Goal: Navigation & Orientation: Find specific page/section

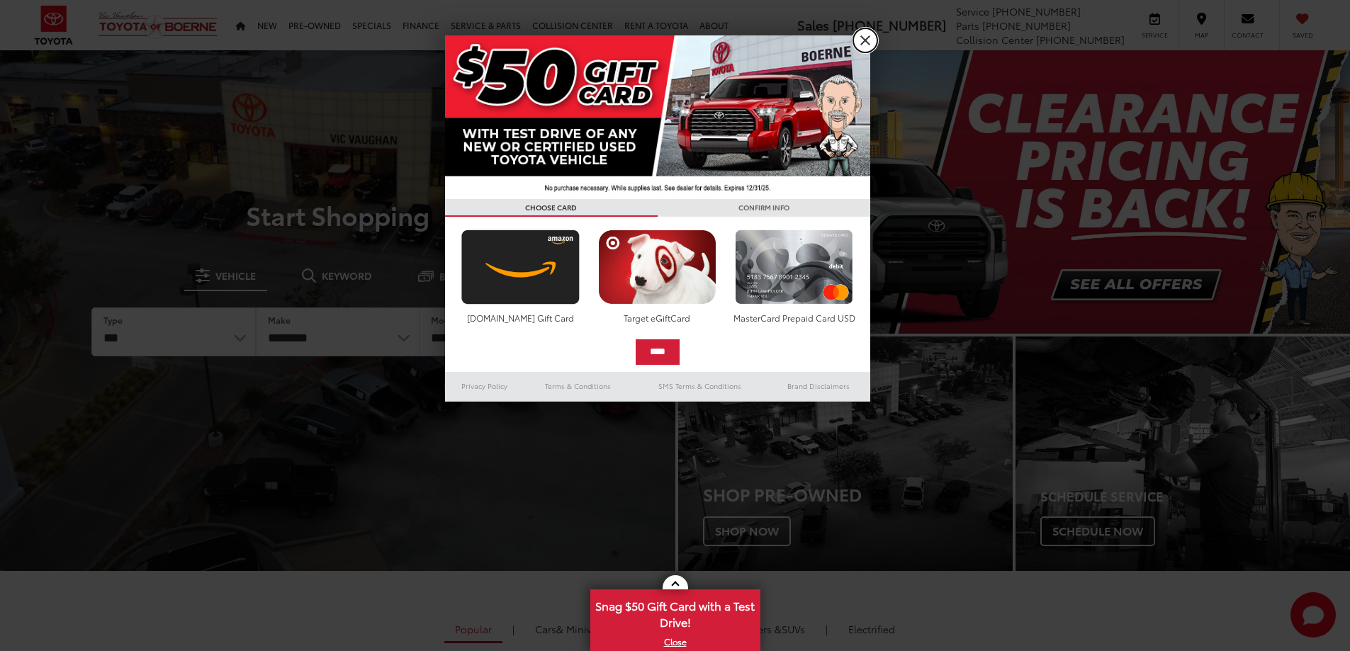
click at [864, 35] on link "X" at bounding box center [865, 40] width 24 height 24
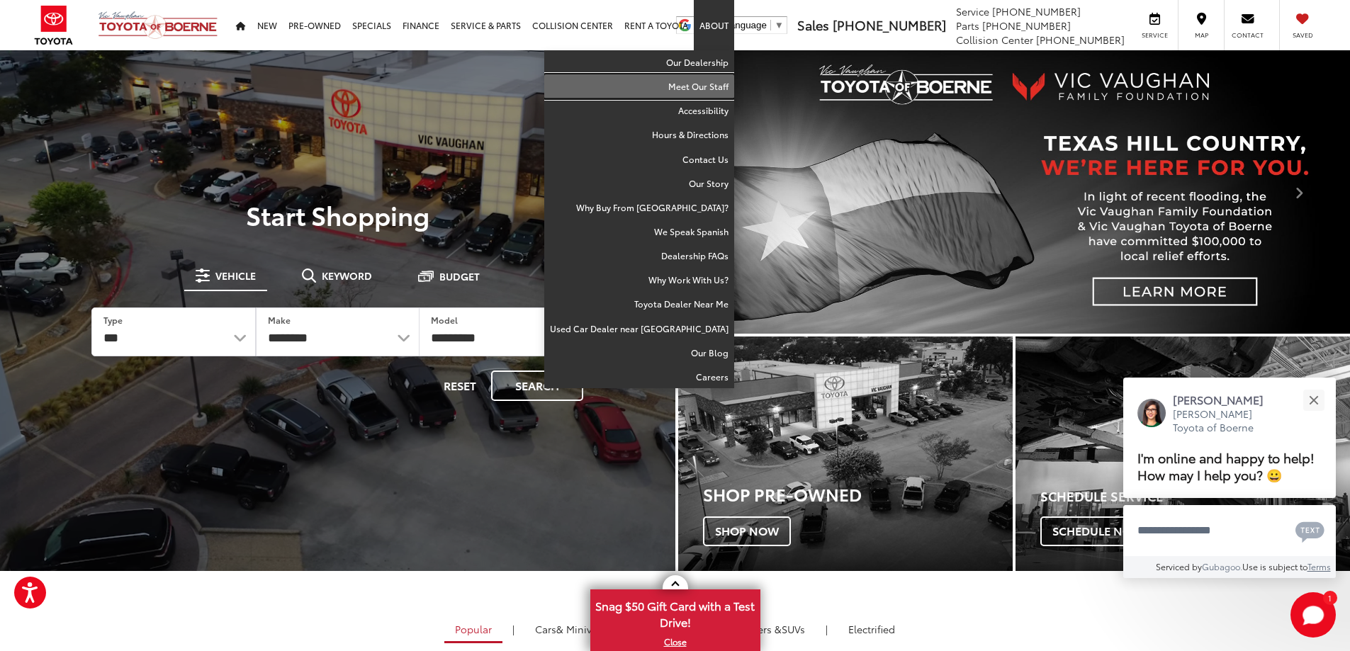
click at [701, 86] on link "Meet Our Staff" at bounding box center [639, 86] width 190 height 24
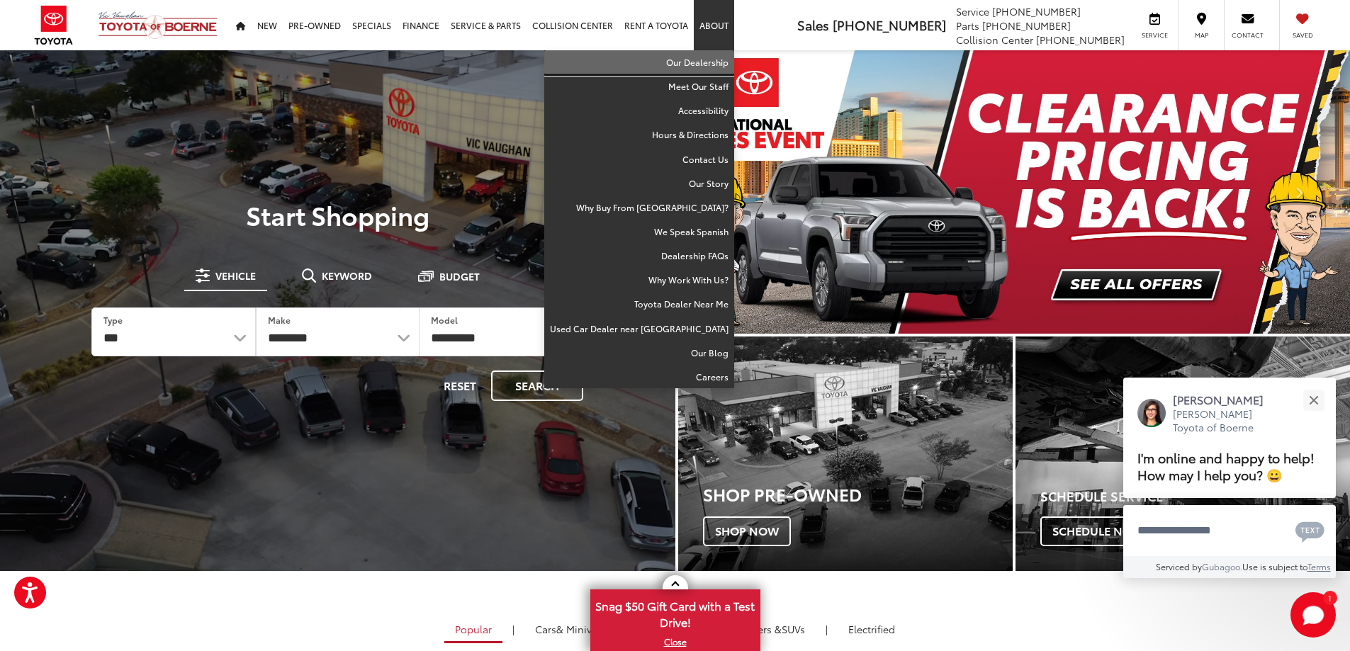
click at [708, 57] on link "Our Dealership" at bounding box center [639, 62] width 190 height 24
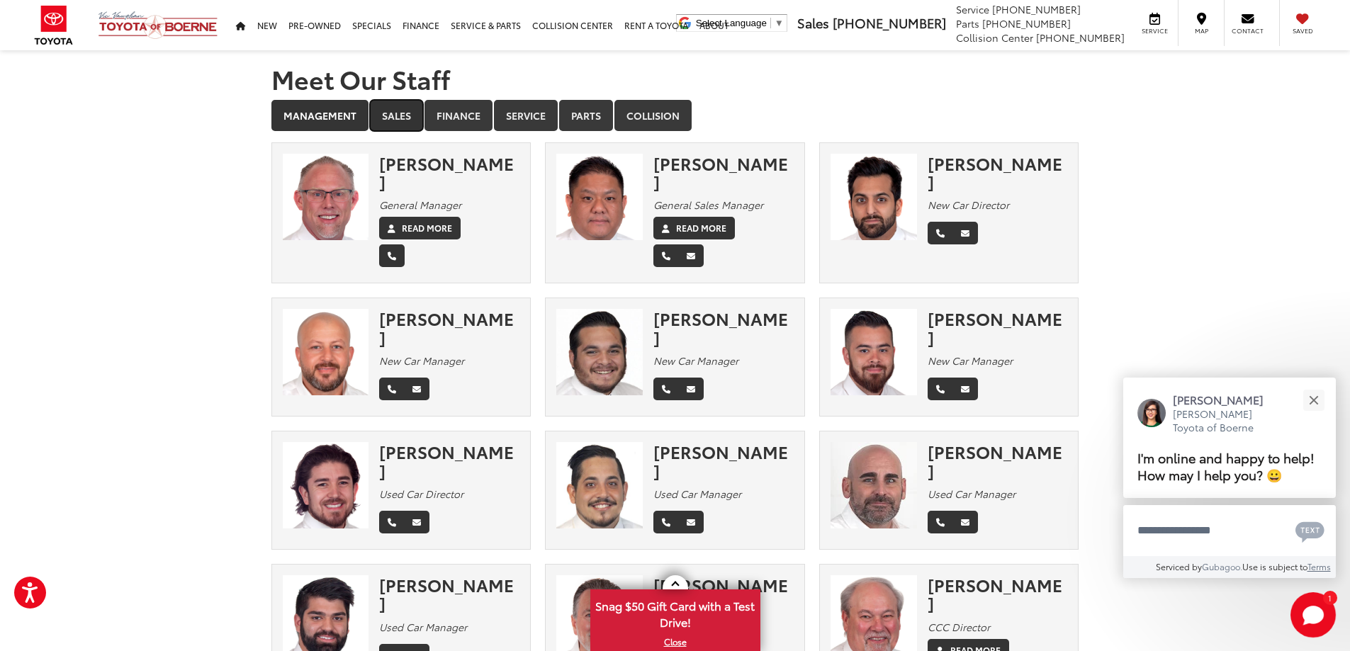
click at [398, 109] on link "Sales" at bounding box center [396, 115] width 53 height 31
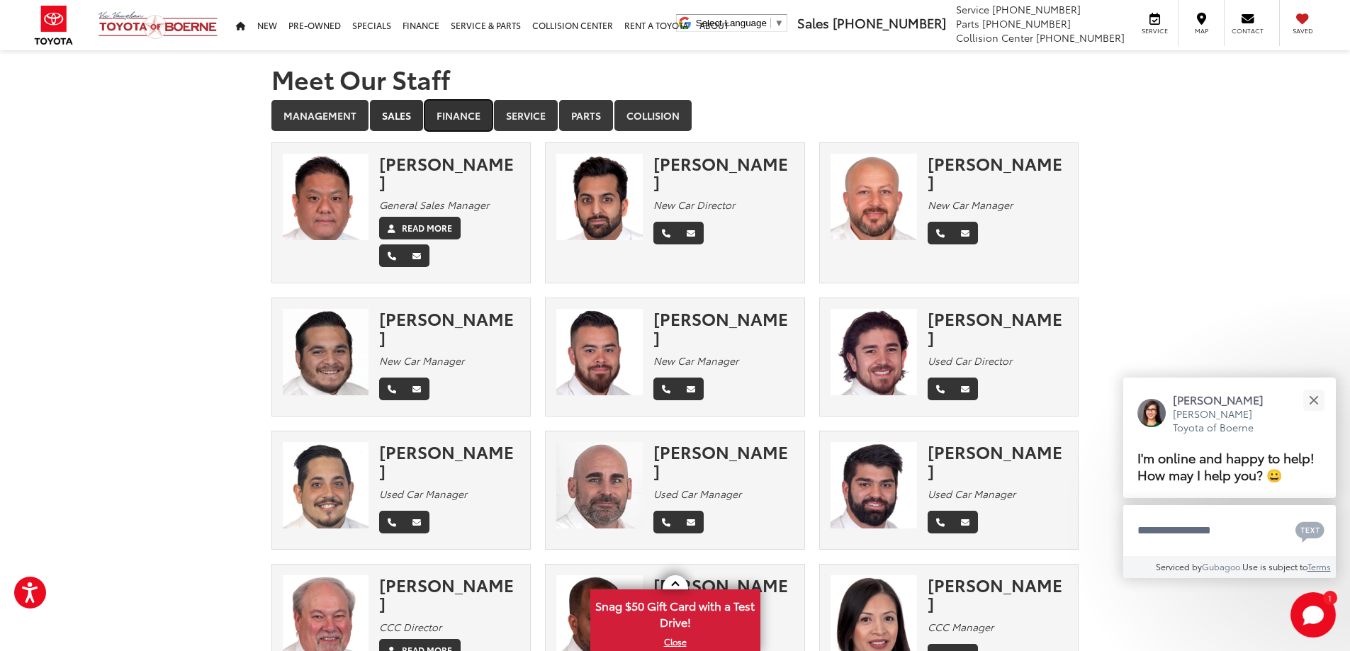
click at [457, 113] on link "Finance" at bounding box center [458, 115] width 68 height 31
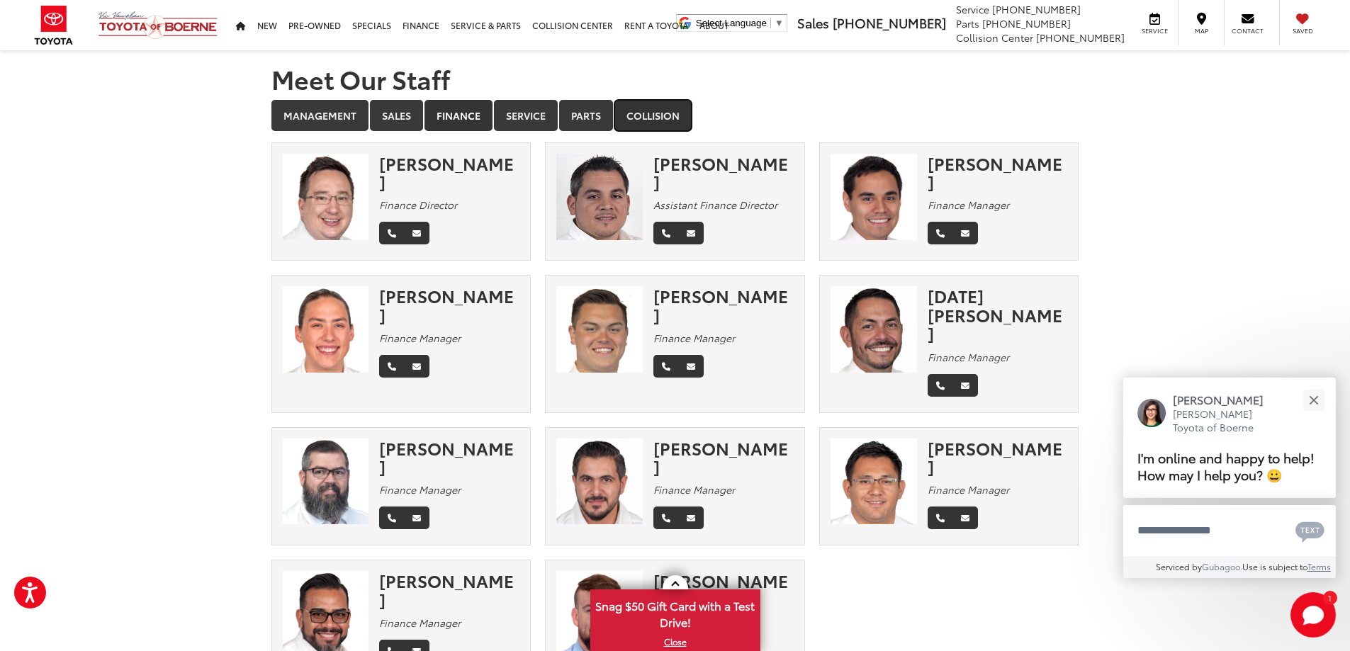
click at [649, 112] on link "Collision" at bounding box center [652, 115] width 77 height 31
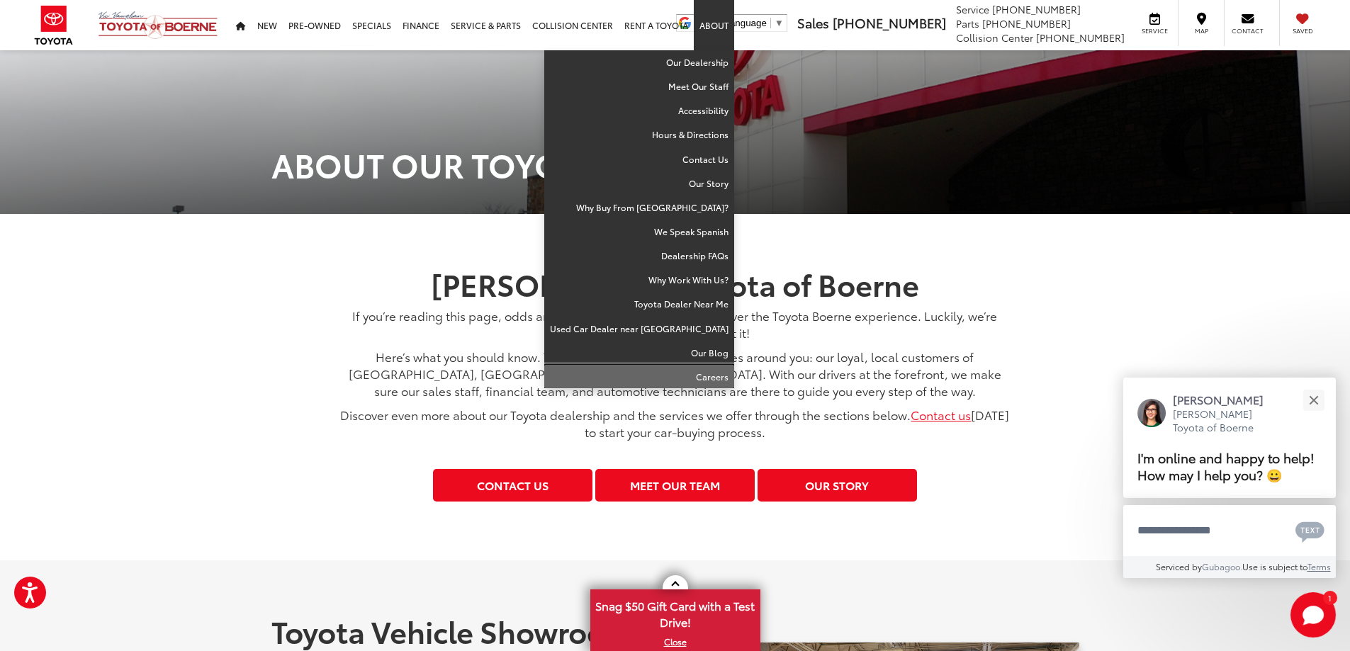
click at [718, 373] on link "Careers" at bounding box center [639, 376] width 190 height 23
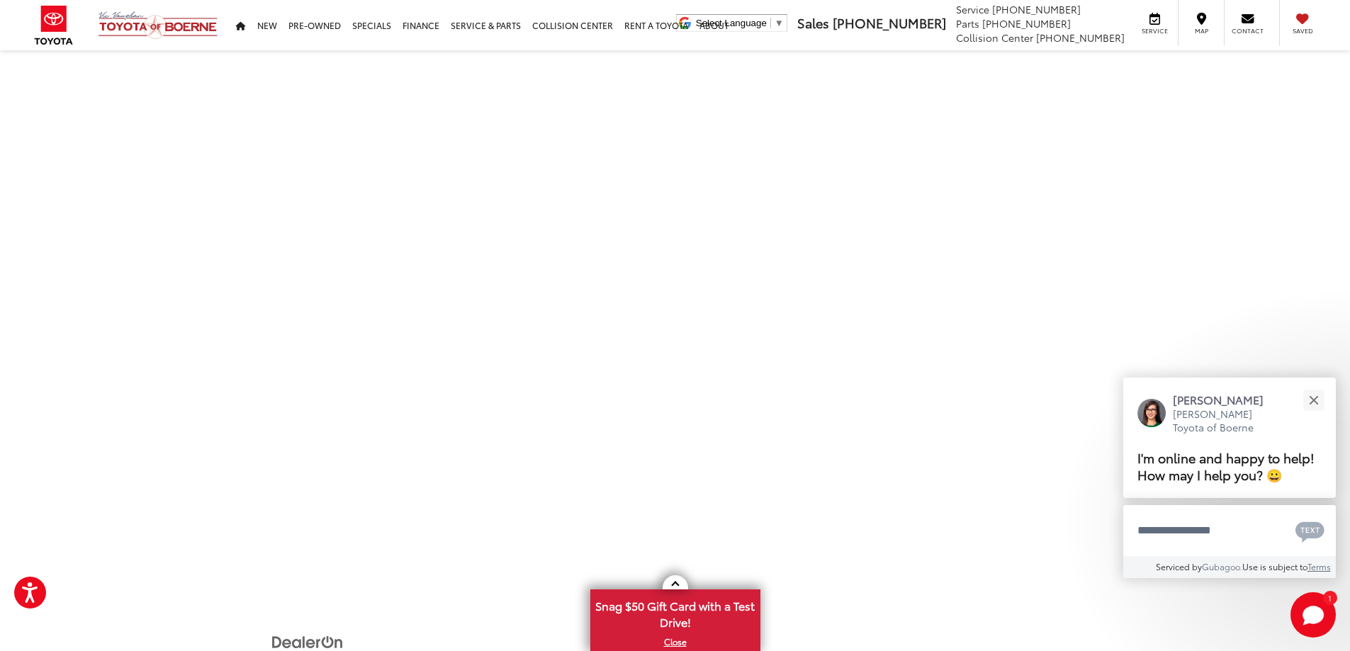
scroll to position [354, 0]
